Goal: Use online tool/utility: Utilize a website feature to perform a specific function

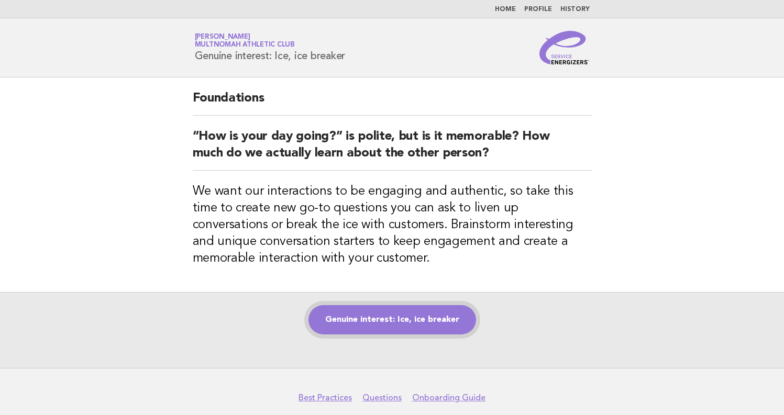
click at [395, 327] on link "Genuine interest: Ice, ice breaker" at bounding box center [392, 319] width 168 height 29
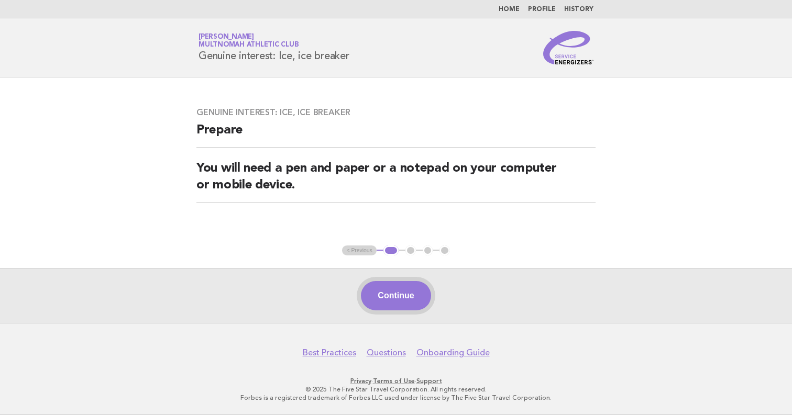
click at [413, 304] on button "Continue" at bounding box center [396, 295] width 70 height 29
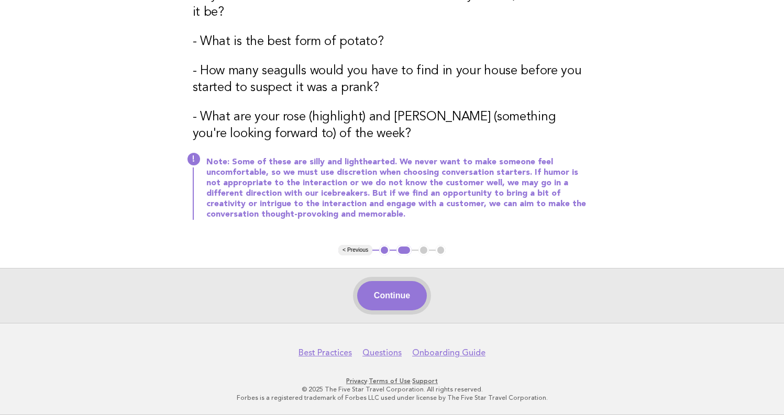
click at [367, 293] on button "Continue" at bounding box center [392, 295] width 70 height 29
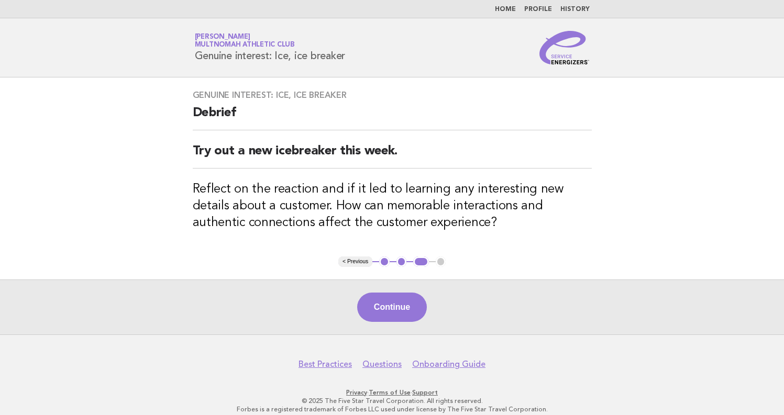
click at [415, 299] on button "Continue" at bounding box center [392, 307] width 70 height 29
